Goal: Task Accomplishment & Management: Manage account settings

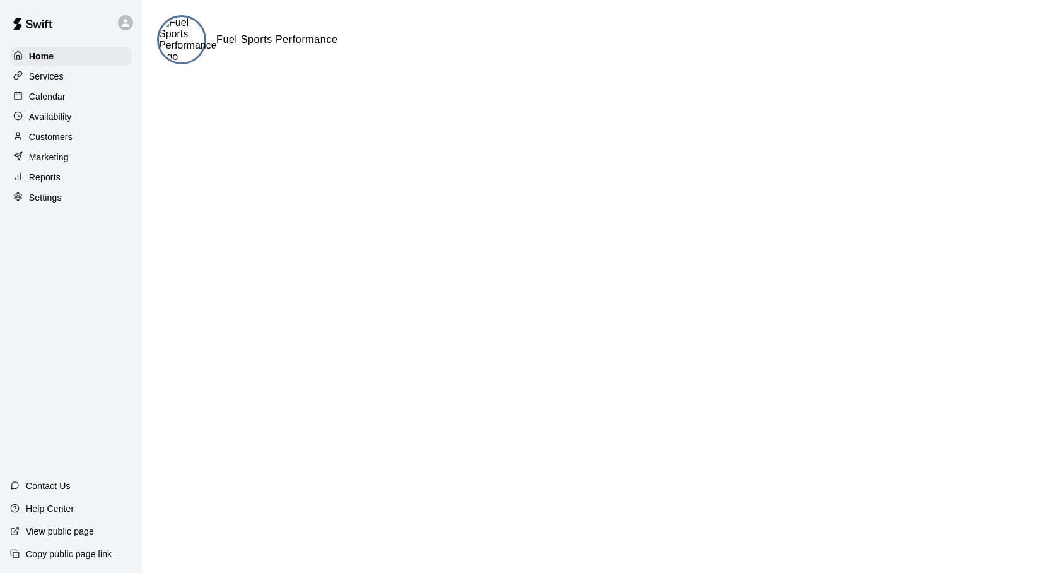
click at [47, 78] on p "Services" at bounding box center [46, 76] width 35 height 13
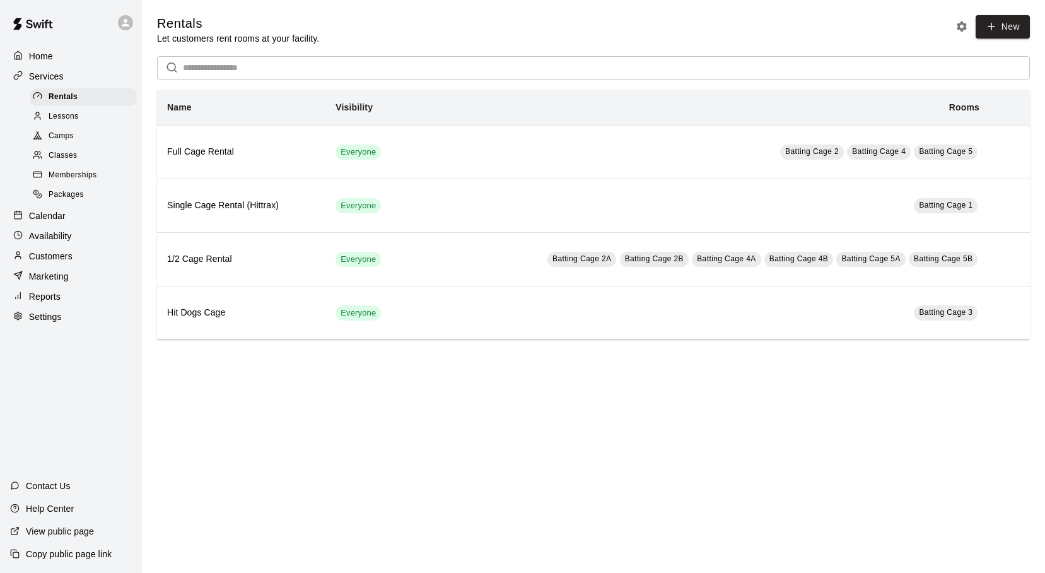
click at [76, 117] on span "Lessons" at bounding box center [64, 116] width 30 height 13
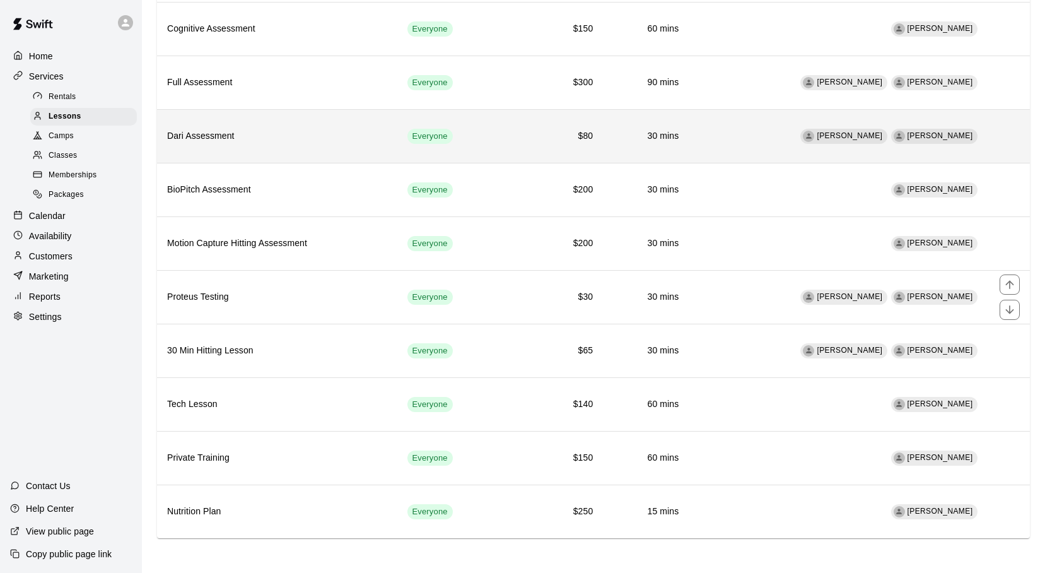
scroll to position [178, 0]
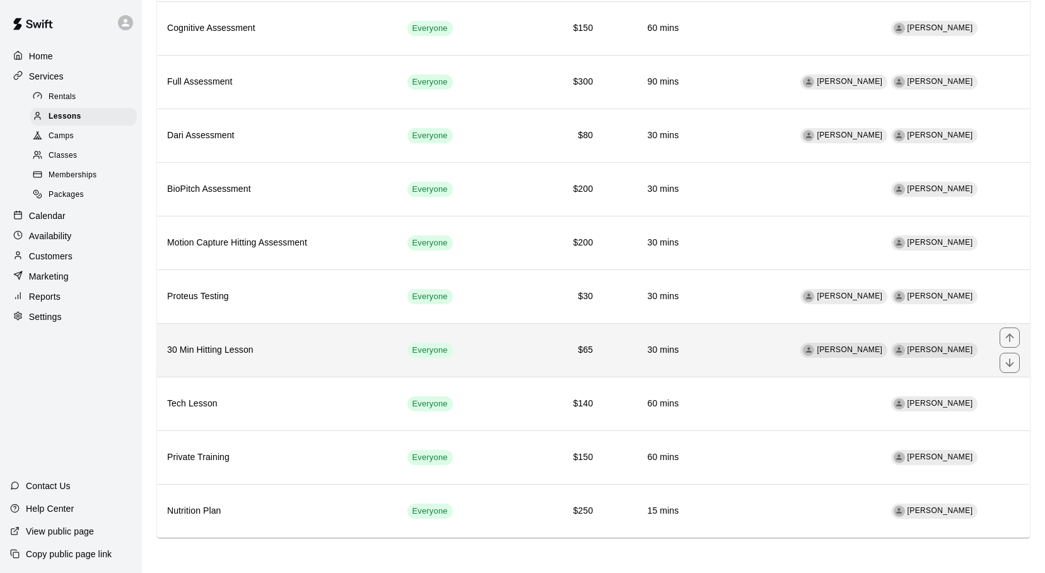
click at [384, 343] on h6 "30 Min Hitting Lesson" at bounding box center [277, 350] width 220 height 14
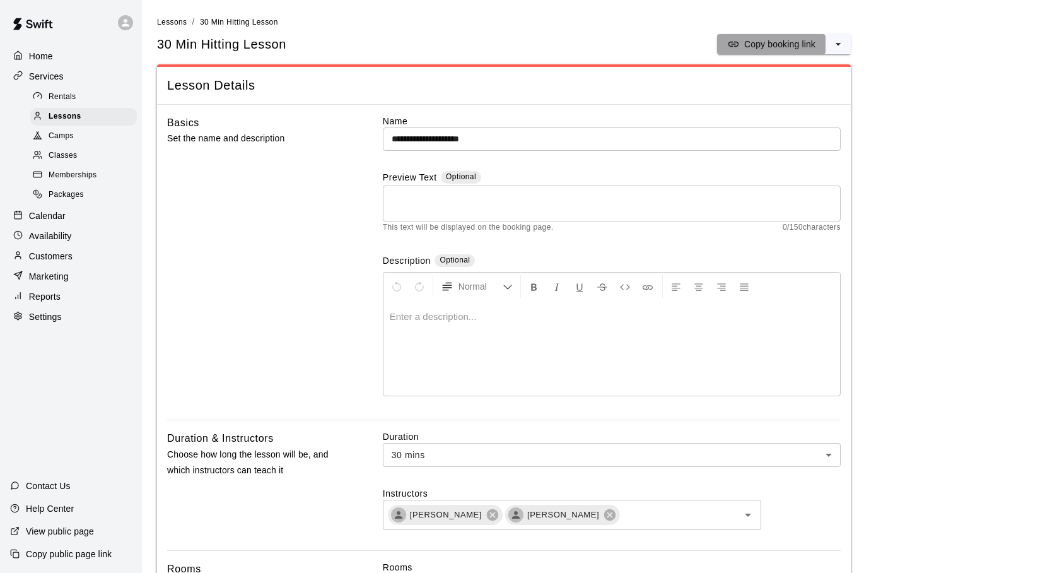
click at [737, 42] on icon "split button" at bounding box center [733, 44] width 11 height 5
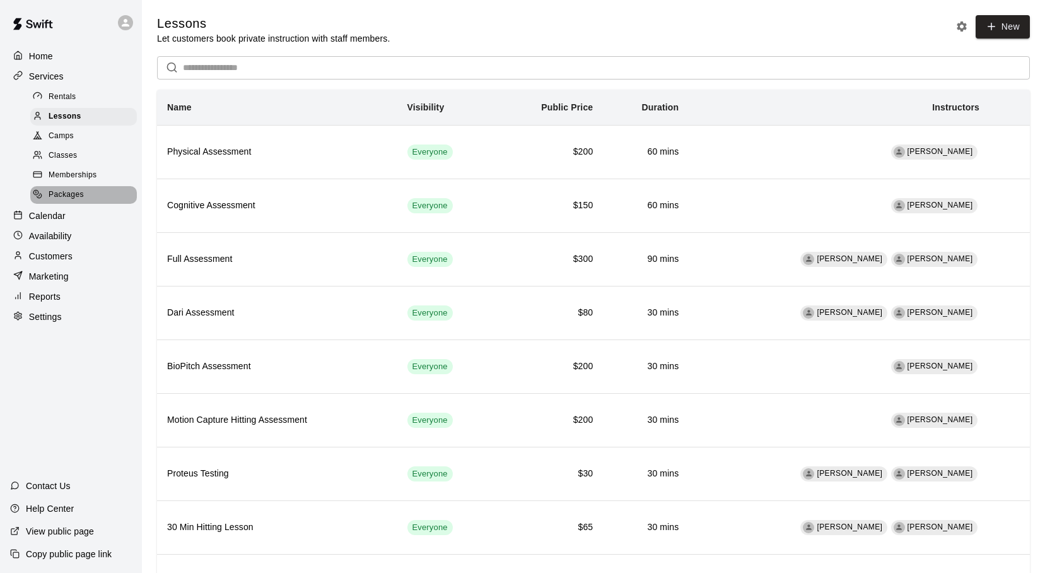
click at [74, 204] on div "Packages" at bounding box center [83, 195] width 107 height 18
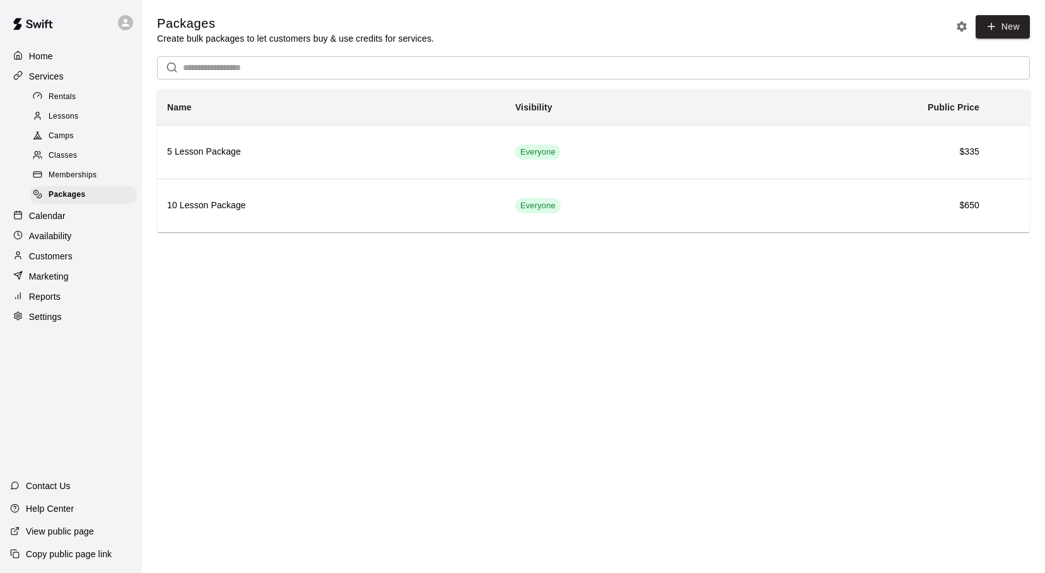
click at [52, 552] on p "Copy public page link" at bounding box center [69, 553] width 86 height 13
click at [59, 527] on p "View public page" at bounding box center [60, 531] width 68 height 13
click at [61, 532] on p "View public page" at bounding box center [60, 531] width 68 height 13
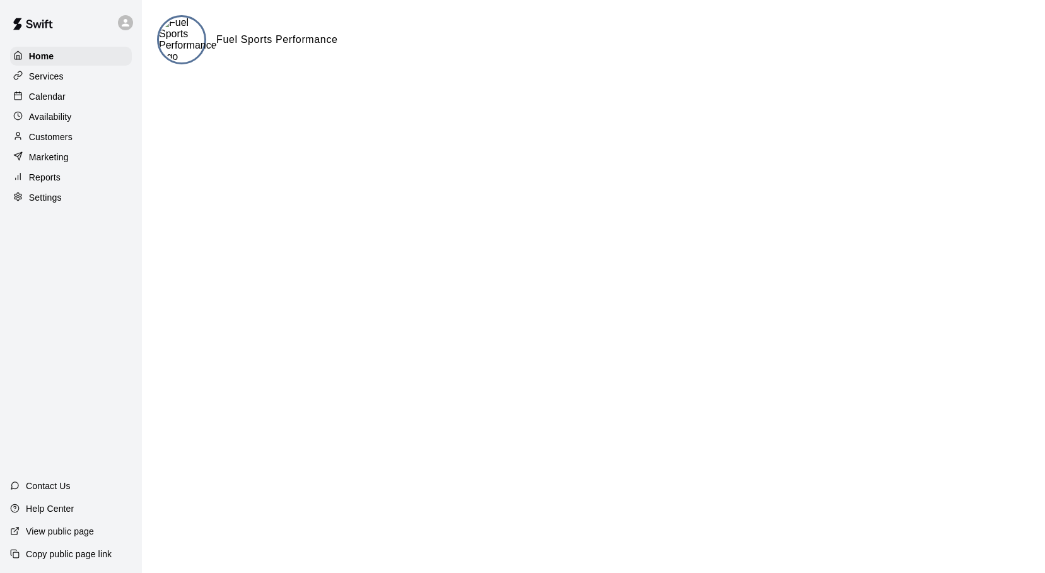
click at [47, 71] on p "Services" at bounding box center [46, 76] width 35 height 13
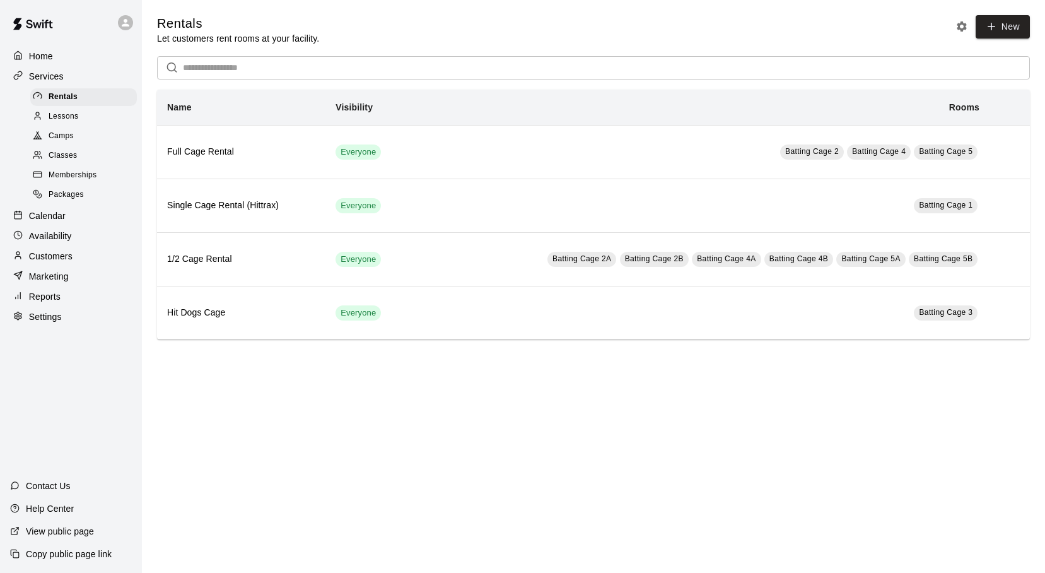
click at [57, 113] on span "Lessons" at bounding box center [64, 116] width 30 height 13
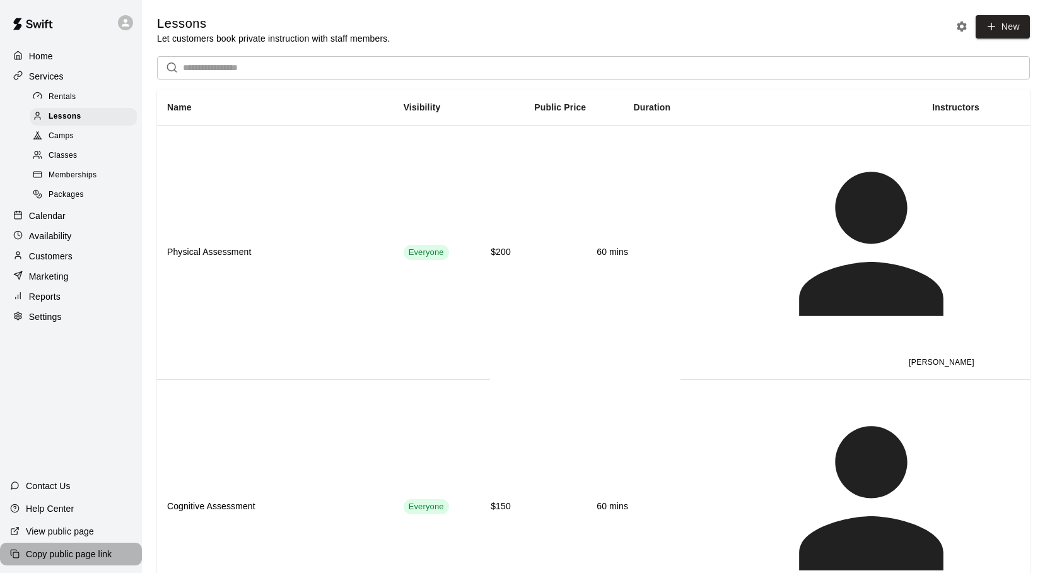
click at [45, 552] on p "Copy public page link" at bounding box center [69, 553] width 86 height 13
